Goal: Book appointment/travel/reservation

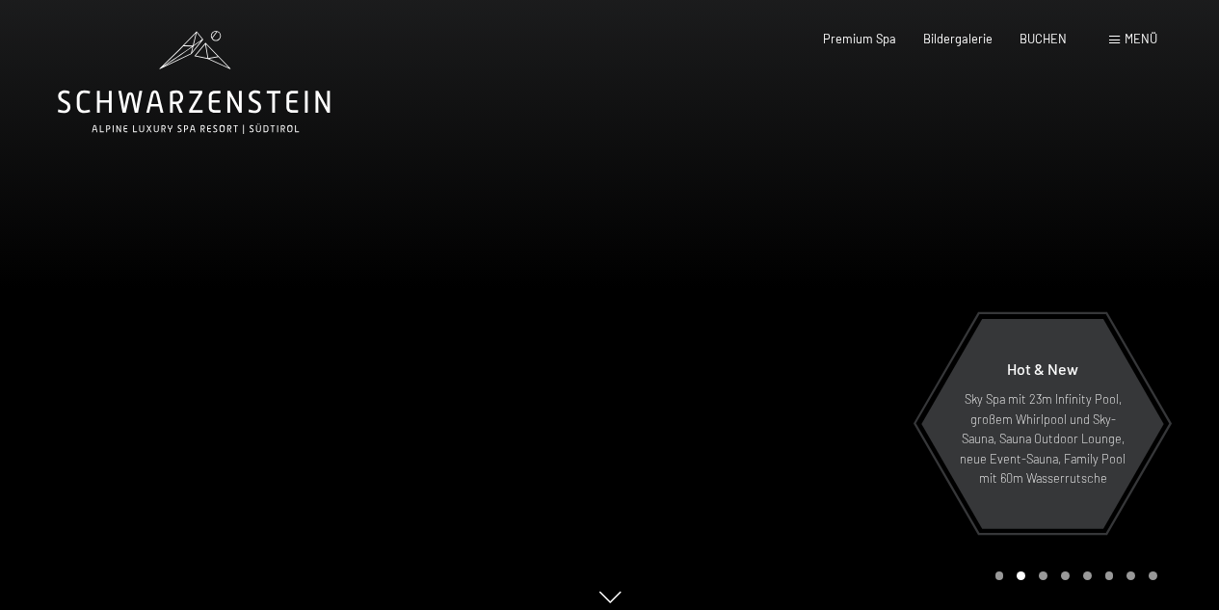
click at [1136, 41] on span "Menü" at bounding box center [1141, 38] width 33 height 15
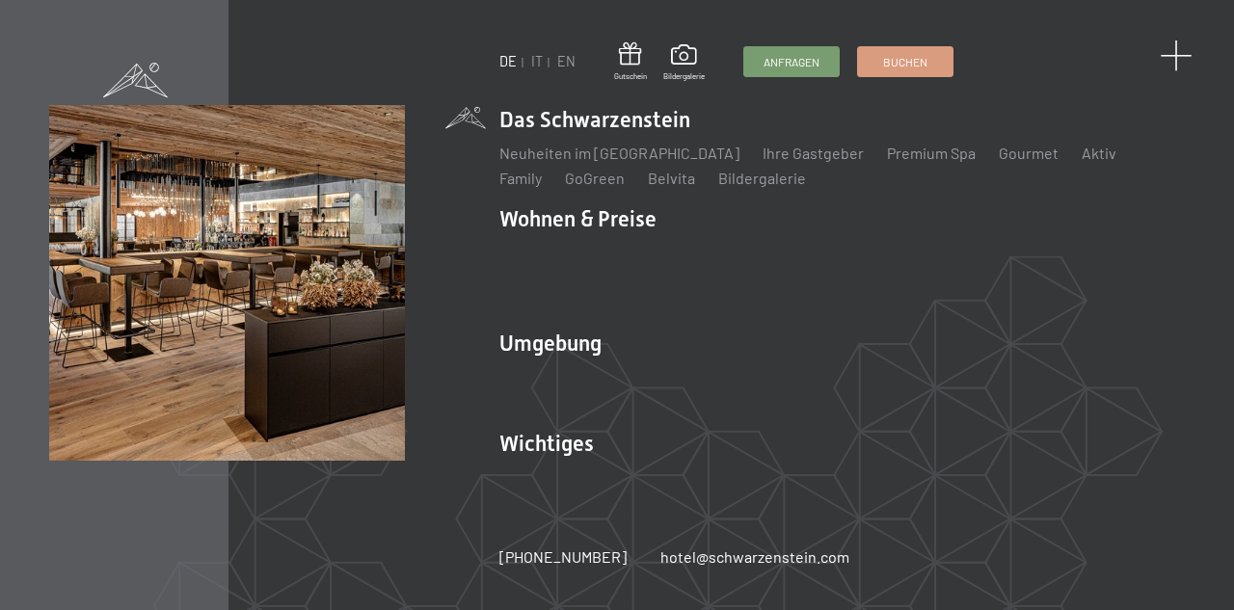
click at [1179, 51] on span at bounding box center [1175, 56] width 32 height 32
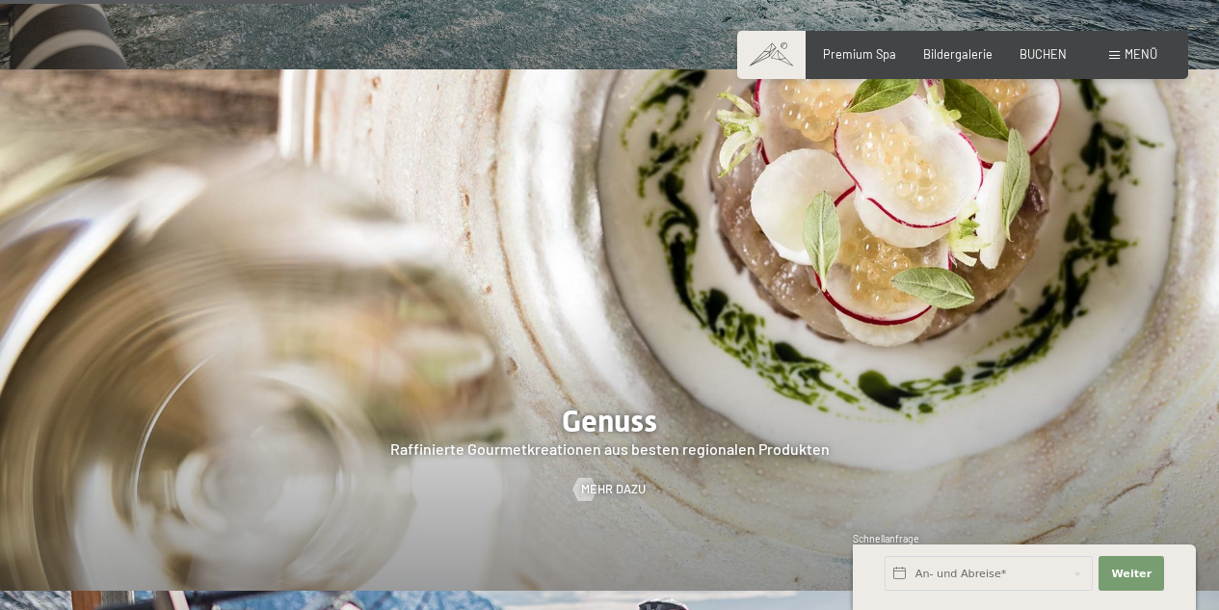
scroll to position [2024, 0]
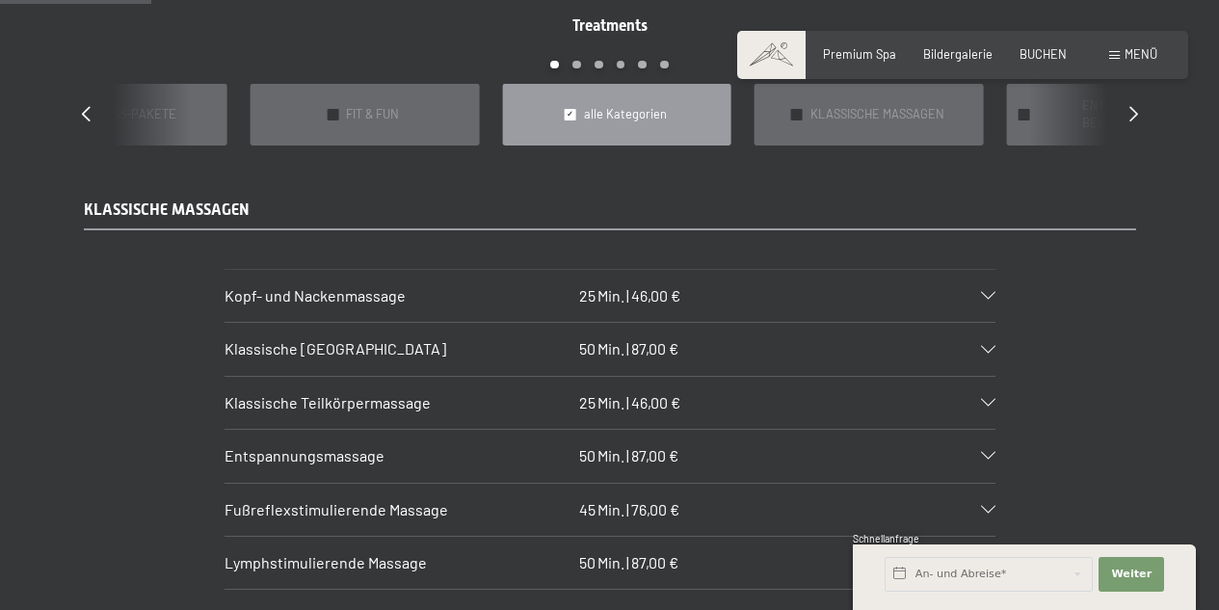
scroll to position [1542, 0]
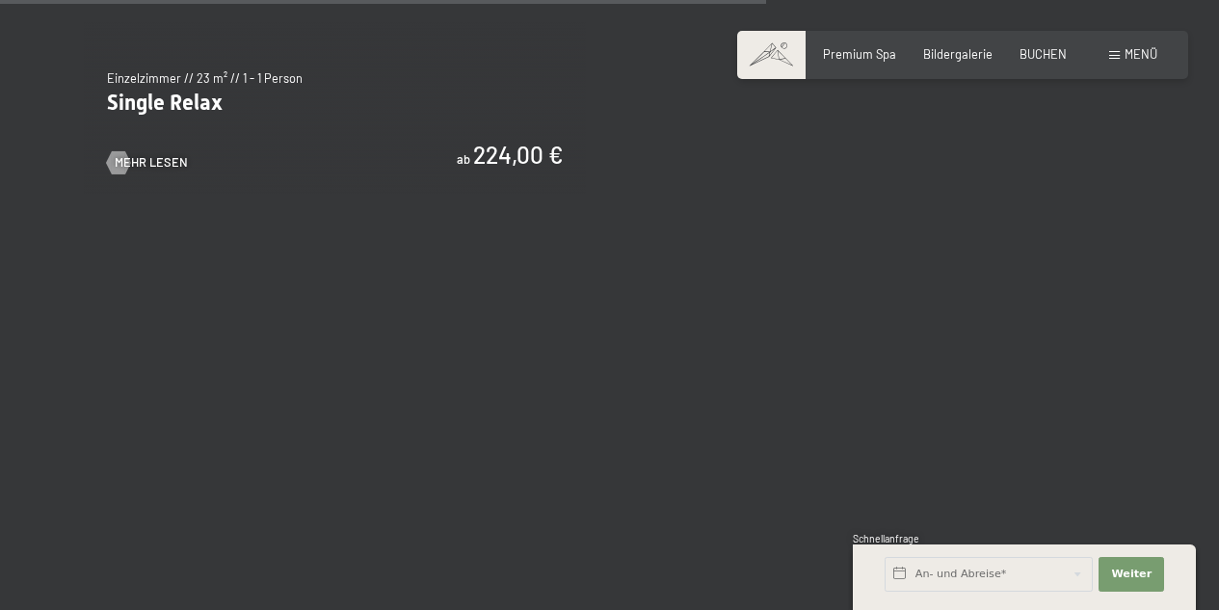
scroll to position [2795, 0]
